Goal: Entertainment & Leisure: Consume media (video, audio)

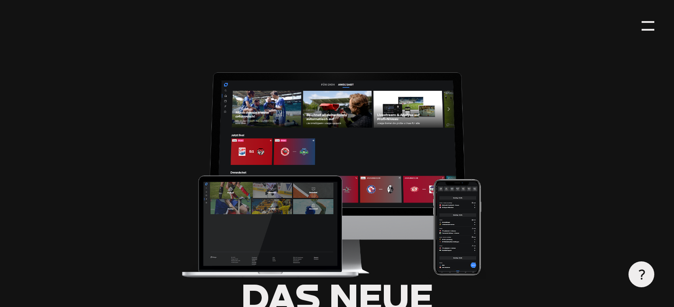
type input "0.8"
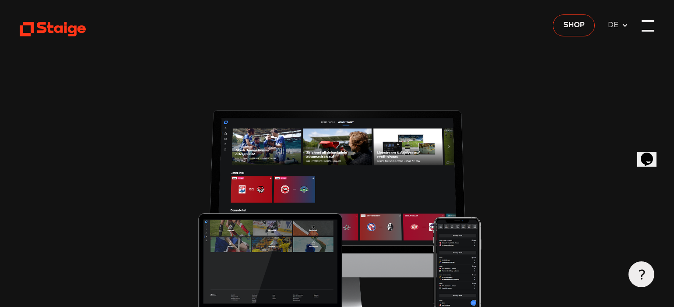
click at [646, 27] on div at bounding box center [648, 26] width 13 height 13
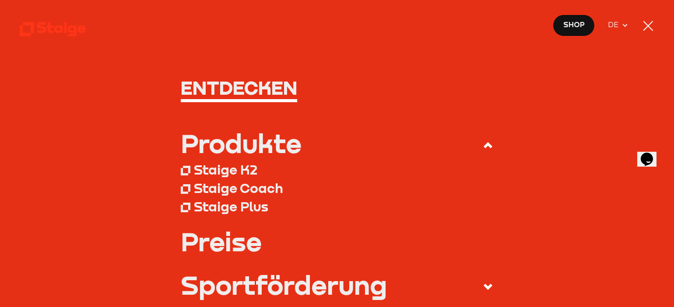
click at [652, 25] on div at bounding box center [648, 26] width 13 height 13
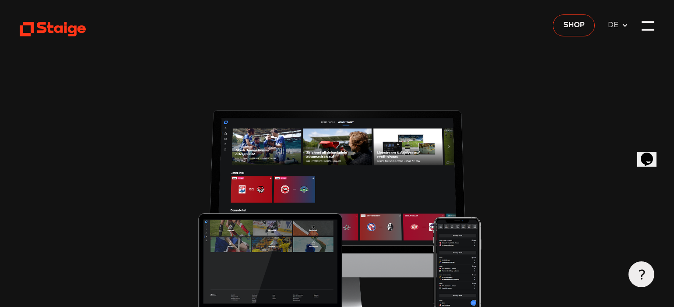
click at [80, 30] on icon at bounding box center [53, 29] width 66 height 16
click at [61, 30] on use at bounding box center [53, 29] width 66 height 14
click at [68, 25] on icon at bounding box center [53, 29] width 66 height 16
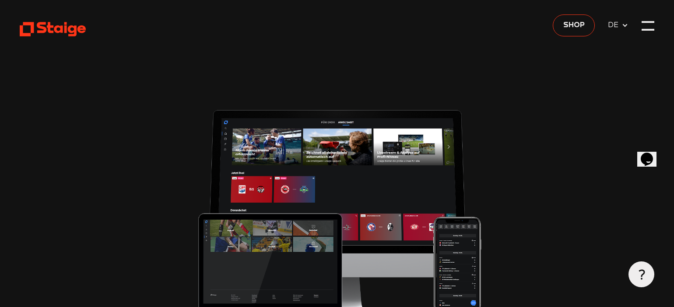
click at [68, 25] on icon at bounding box center [53, 29] width 66 height 16
drag, startPoint x: 68, startPoint y: 25, endPoint x: 101, endPoint y: 26, distance: 32.5
click at [68, 25] on icon at bounding box center [53, 29] width 66 height 16
type input "0.8"
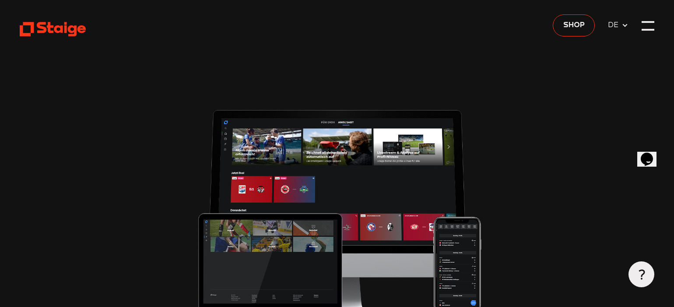
click at [636, 267] on div at bounding box center [642, 274] width 26 height 26
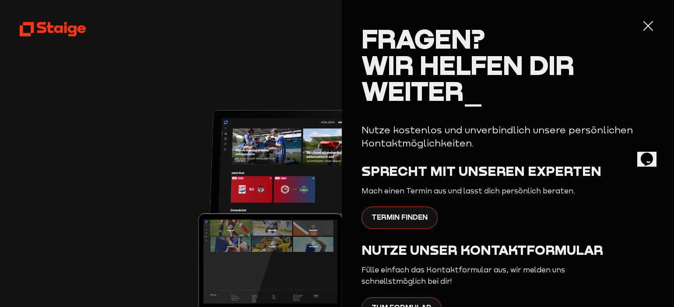
click at [648, 28] on div at bounding box center [648, 26] width 13 height 13
